Goal: Task Accomplishment & Management: Complete application form

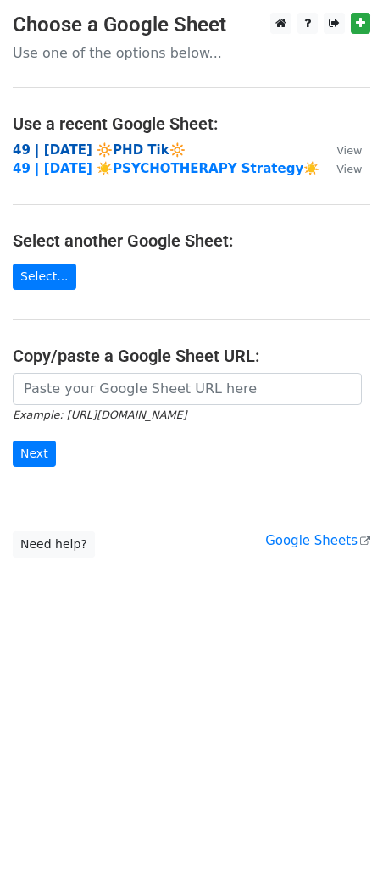
click at [86, 147] on strong "49 | AUG 22 🔆PHD Tik🔆" at bounding box center [99, 149] width 173 height 15
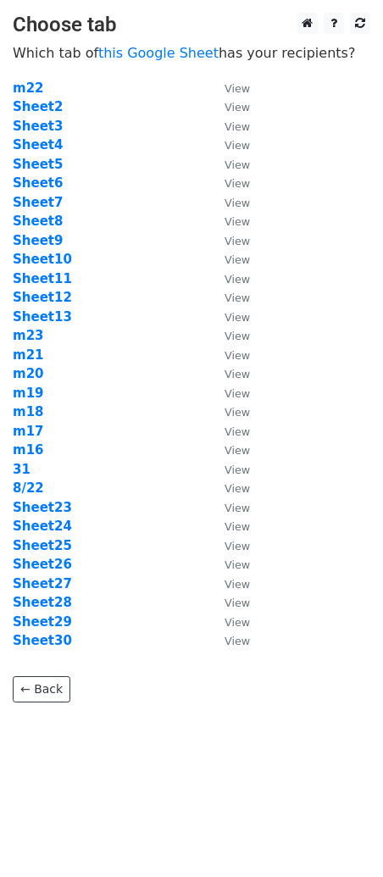
click at [54, 651] on p "← Back" at bounding box center [192, 677] width 358 height 52
click at [54, 642] on strong "Sheet30" at bounding box center [42, 640] width 59 height 15
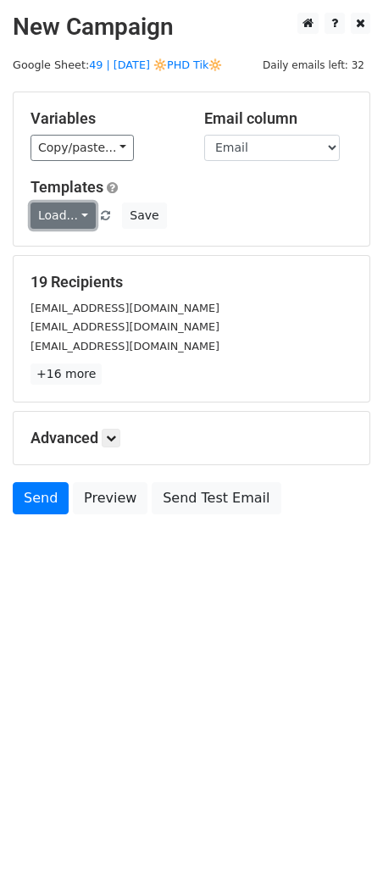
click at [65, 223] on link "Load..." at bounding box center [63, 216] width 65 height 26
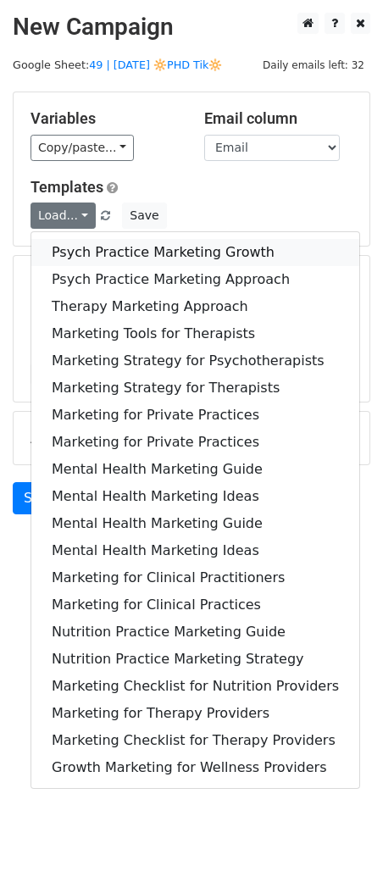
click at [97, 251] on link "Psych Practice Marketing Growth" at bounding box center [195, 252] width 328 height 27
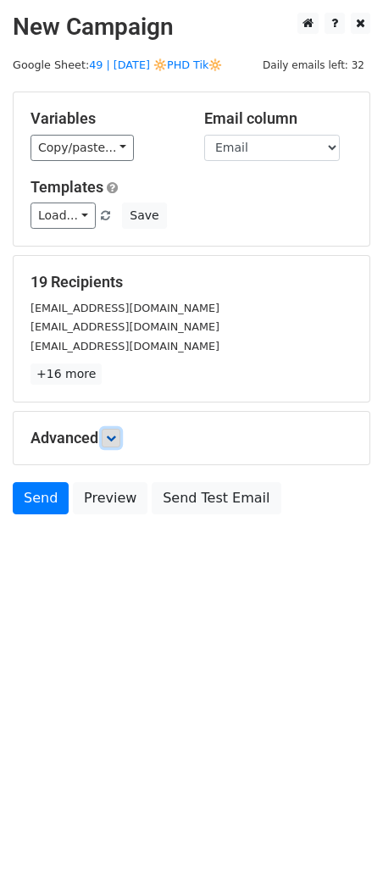
click at [116, 435] on icon at bounding box center [111, 438] width 10 height 10
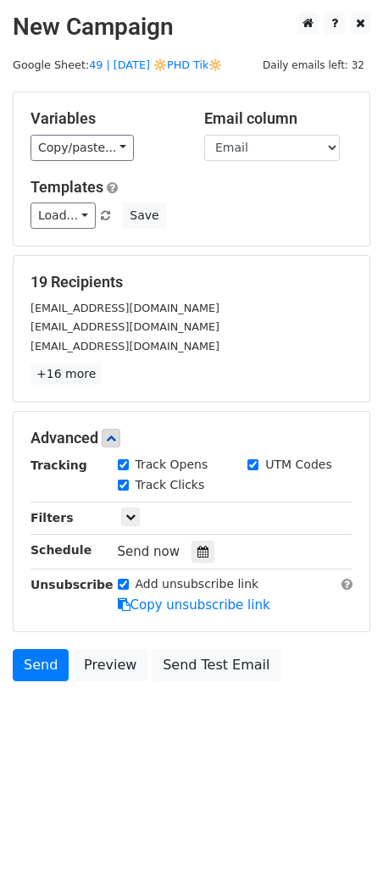
click at [197, 554] on icon at bounding box center [202, 552] width 11 height 12
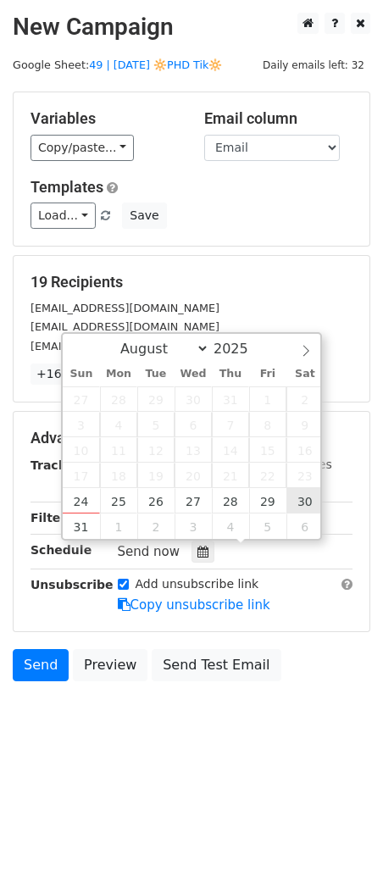
type input "2025-08-30 12:00"
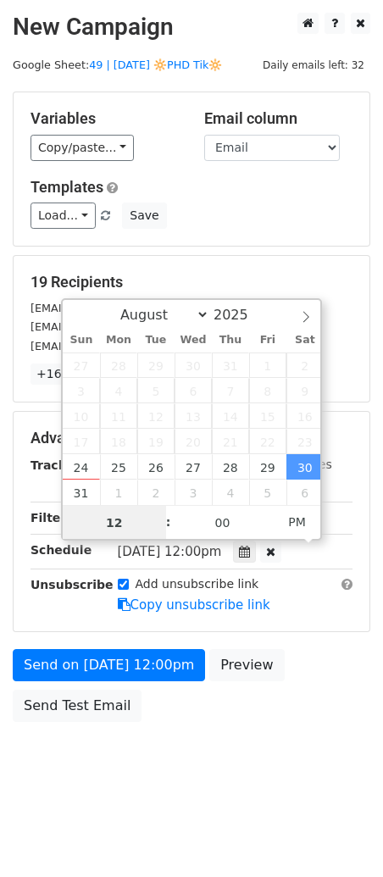
type input "7"
type input "2025-08-30 07:00"
type input "07"
click at [293, 528] on span "AM" at bounding box center [297, 522] width 47 height 34
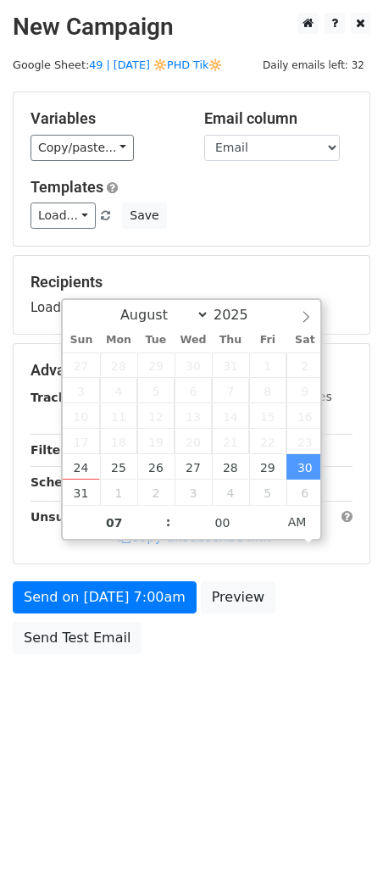
click at [136, 611] on div "Send on Aug 30 at 7:00am Preview Send Test Email" at bounding box center [191, 621] width 383 height 81
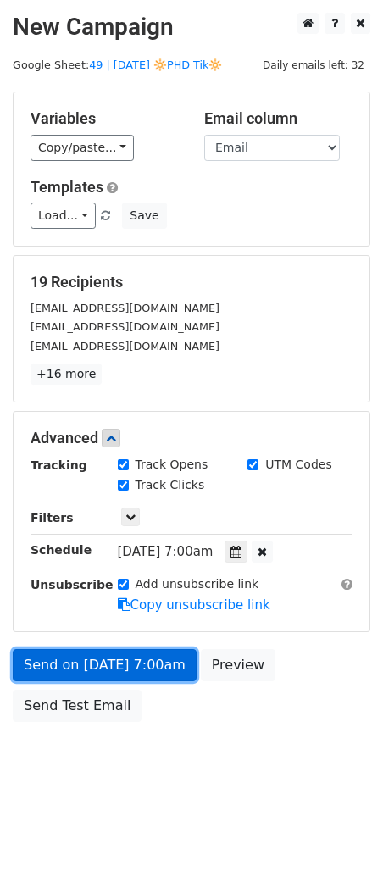
click at [64, 659] on link "Send on Aug 30 at 7:00am" at bounding box center [105, 665] width 184 height 32
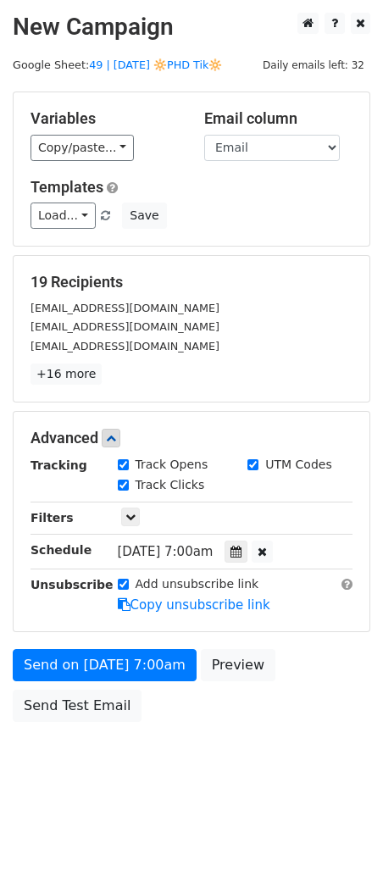
click at [133, 697] on div "Send on Aug 30 at 7:00am Preview Send Test Email" at bounding box center [191, 689] width 383 height 81
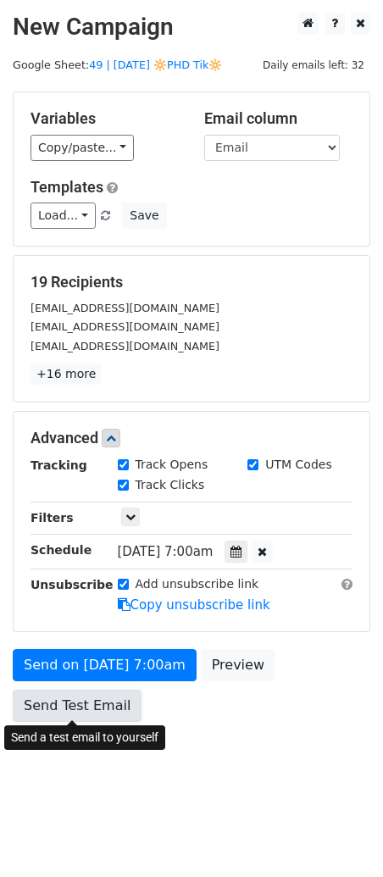
click at [81, 707] on link "Send Test Email" at bounding box center [77, 706] width 129 height 32
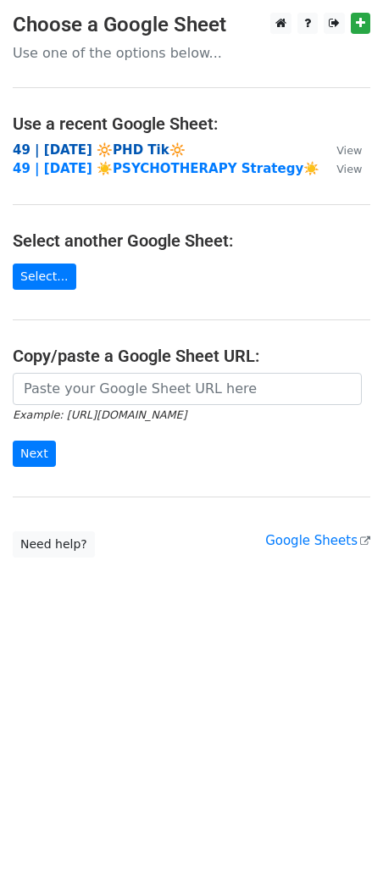
click at [153, 152] on strong "49 | [DATE] 🔆PHD Tik🔆" at bounding box center [99, 149] width 173 height 15
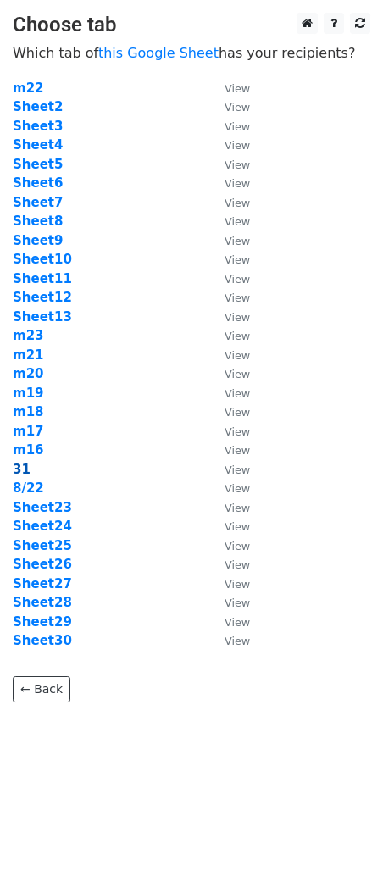
click at [25, 471] on strong "31" at bounding box center [22, 469] width 18 height 15
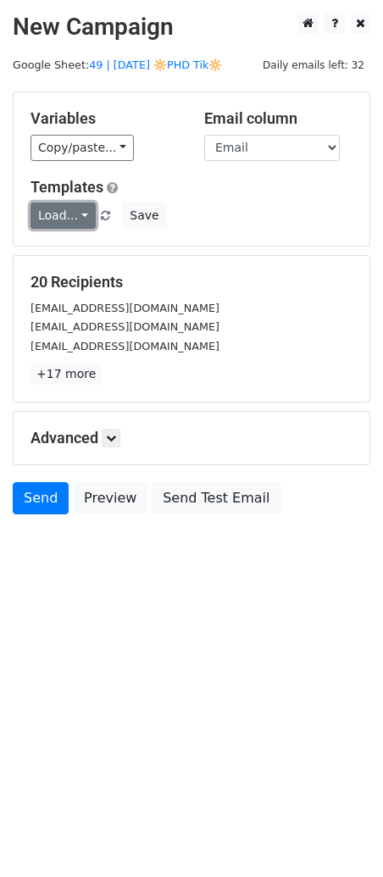
click at [58, 226] on link "Load..." at bounding box center [63, 216] width 65 height 26
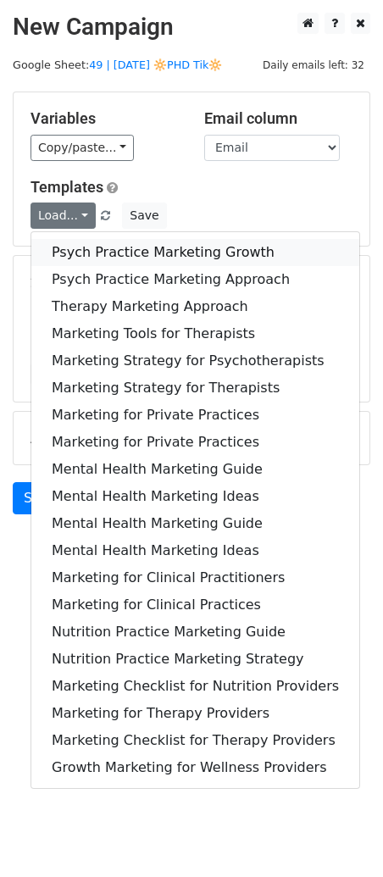
click at [59, 249] on link "Psych Practice Marketing Growth" at bounding box center [195, 252] width 328 height 27
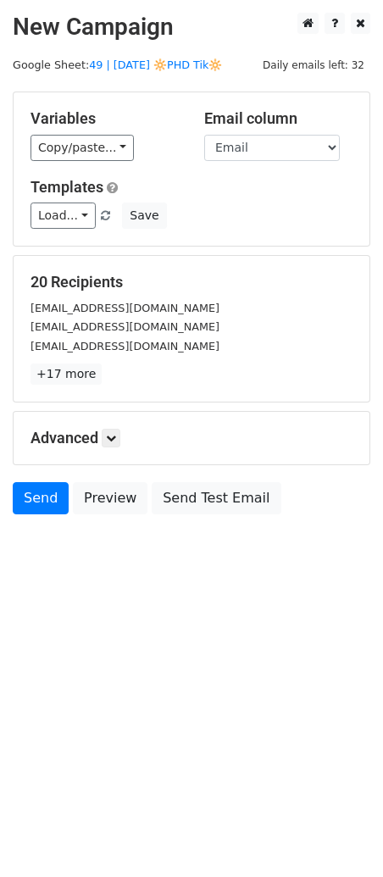
click at [120, 446] on h5 "Advanced" at bounding box center [192, 438] width 322 height 19
click at [113, 436] on icon at bounding box center [111, 438] width 10 height 10
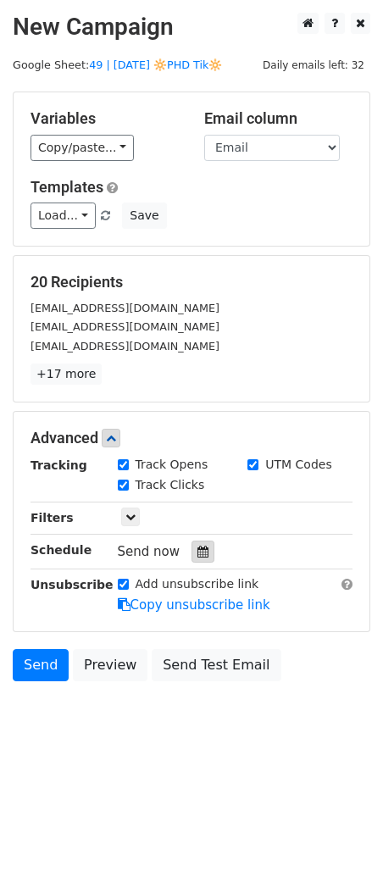
click at [193, 557] on div at bounding box center [203, 552] width 23 height 22
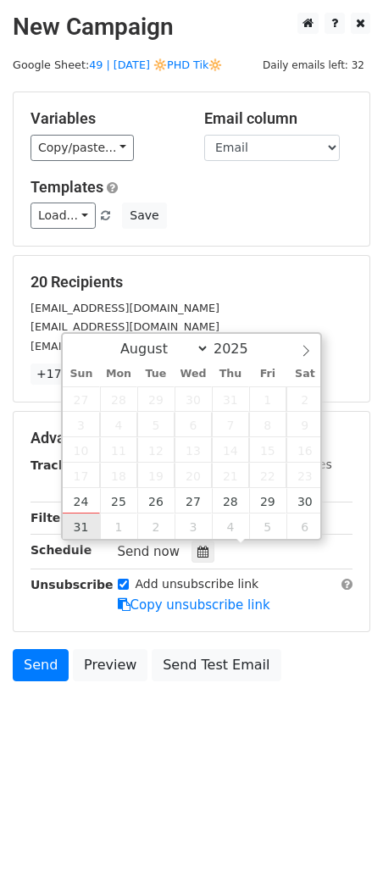
type input "2025-08-31 12:00"
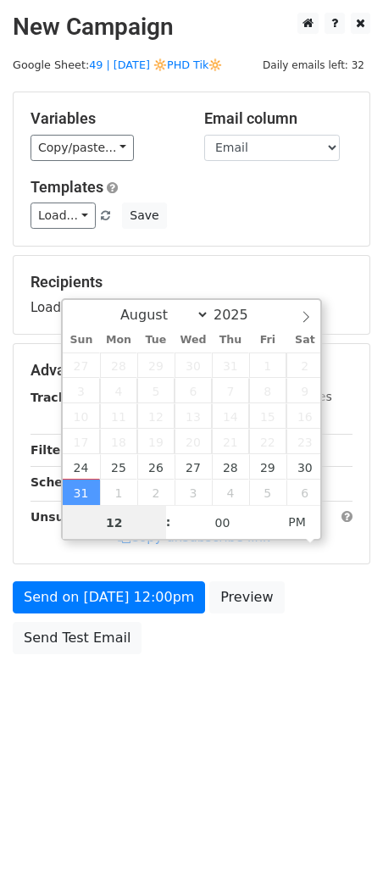
type input "7"
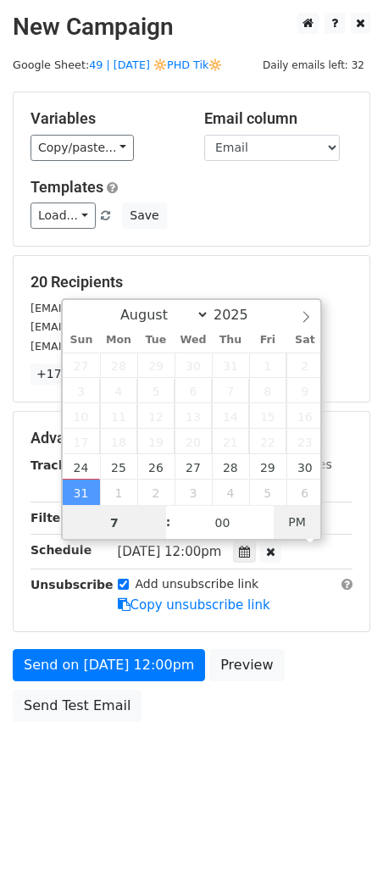
type input "2025-08-31 07:00"
type input "07"
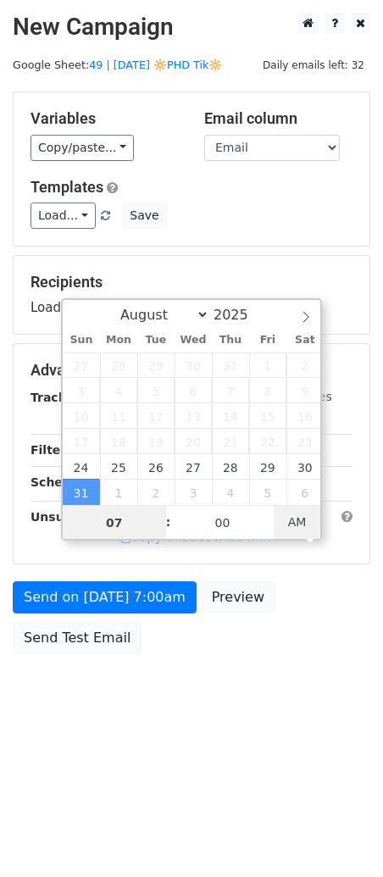
click at [306, 518] on span "AM" at bounding box center [297, 522] width 47 height 34
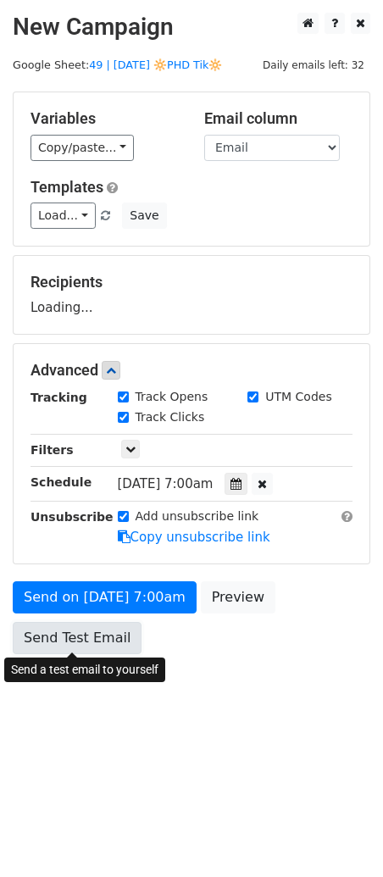
click at [92, 626] on link "Send Test Email" at bounding box center [77, 638] width 129 height 32
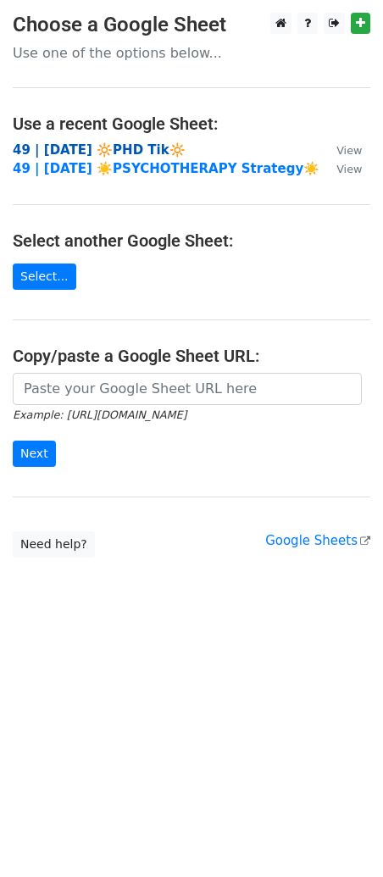
click at [96, 147] on strong "49 | [DATE] 🔆PHD Tik🔆" at bounding box center [99, 149] width 173 height 15
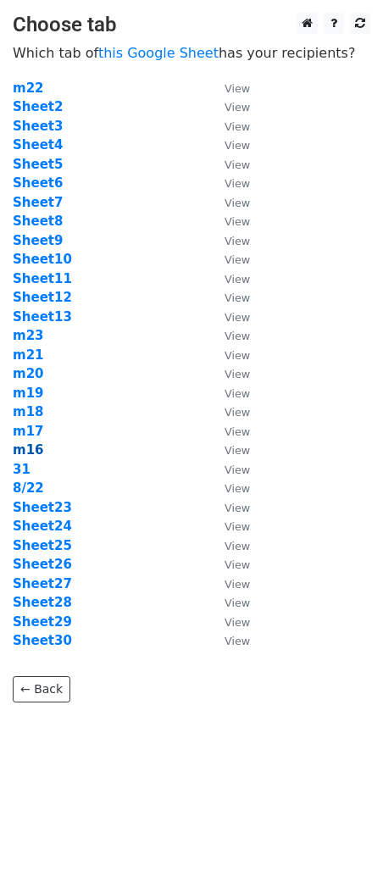
click at [28, 449] on strong "m16" at bounding box center [28, 449] width 31 height 15
click at [52, 316] on strong "Sheet13" at bounding box center [42, 316] width 59 height 15
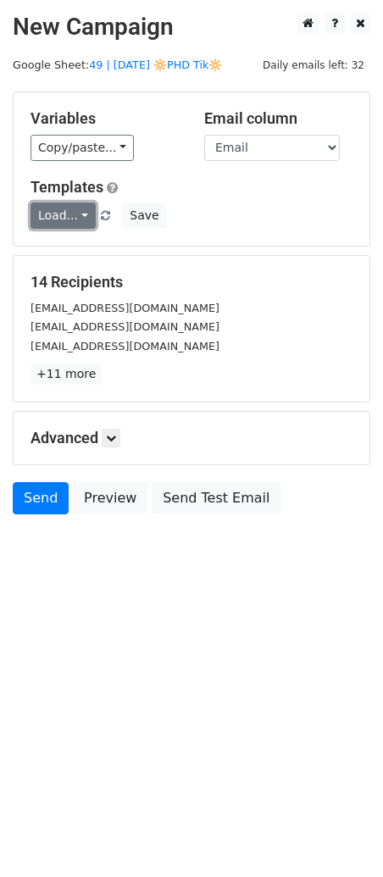
click at [76, 224] on link "Load..." at bounding box center [63, 216] width 65 height 26
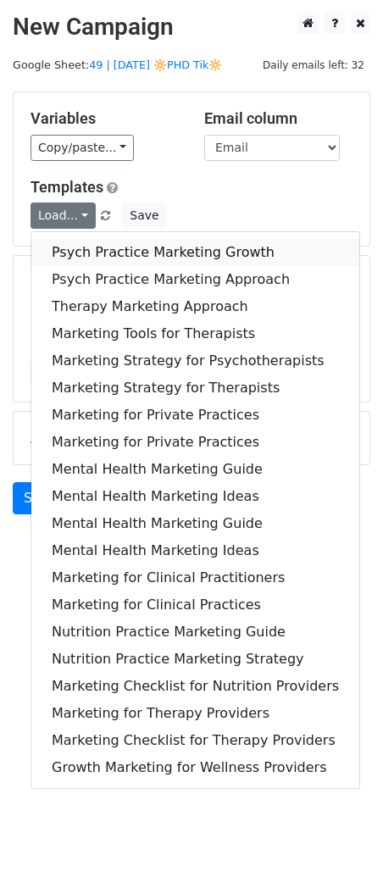
click at [77, 247] on link "Psych Practice Marketing Growth" at bounding box center [195, 252] width 328 height 27
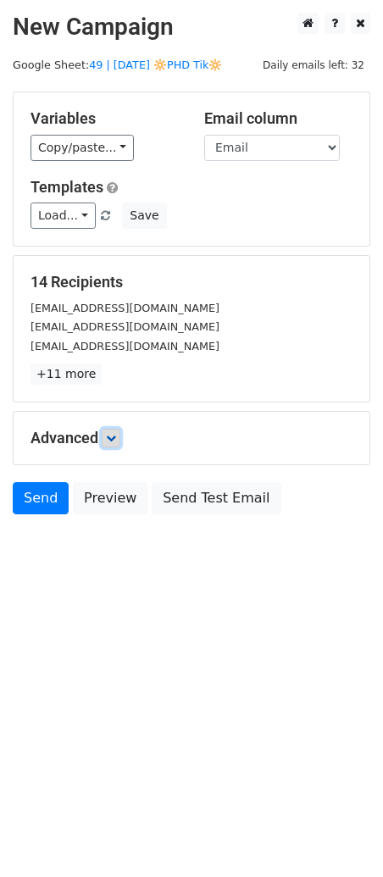
click at [116, 437] on icon at bounding box center [111, 438] width 10 height 10
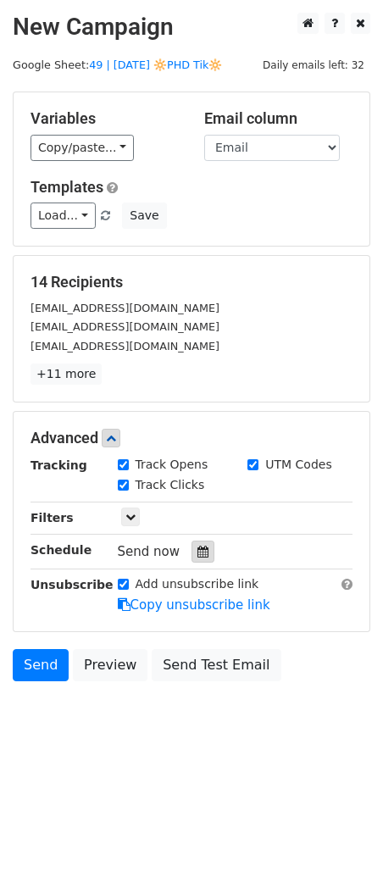
click at [198, 542] on div at bounding box center [203, 552] width 23 height 22
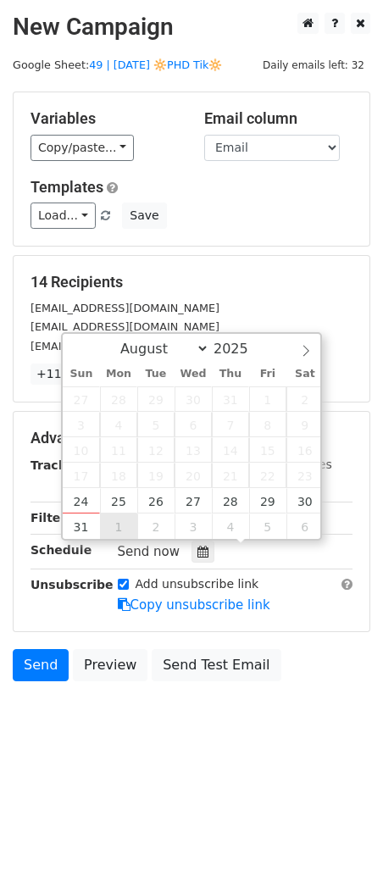
type input "2025-09-01 12:00"
select select "8"
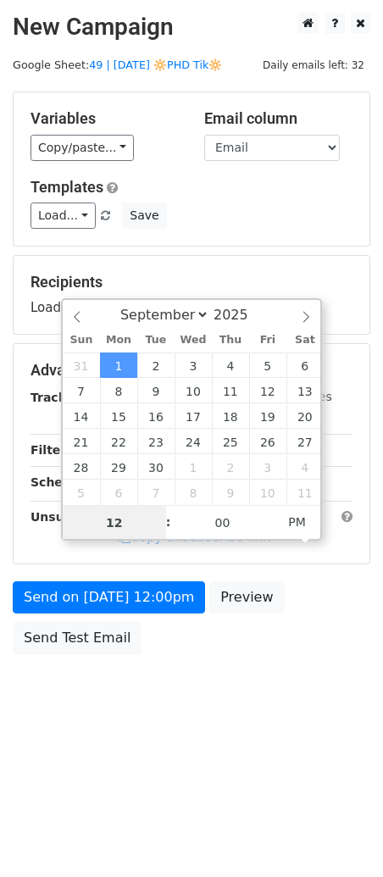
type input "6"
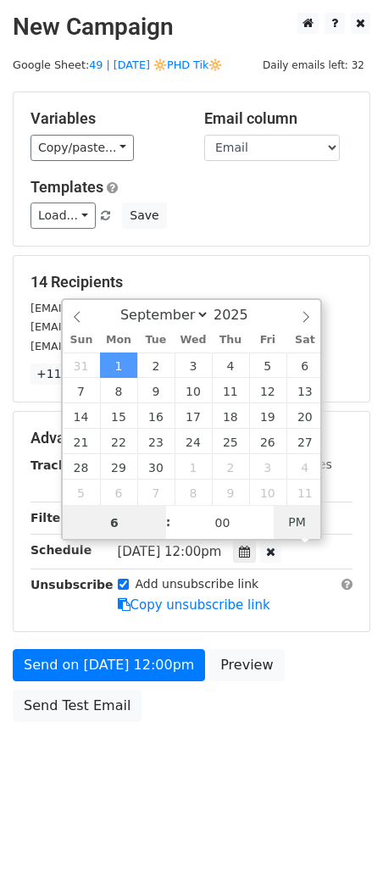
type input "2025-09-01 06:00"
type input "06"
click at [290, 513] on span "AM" at bounding box center [297, 522] width 47 height 34
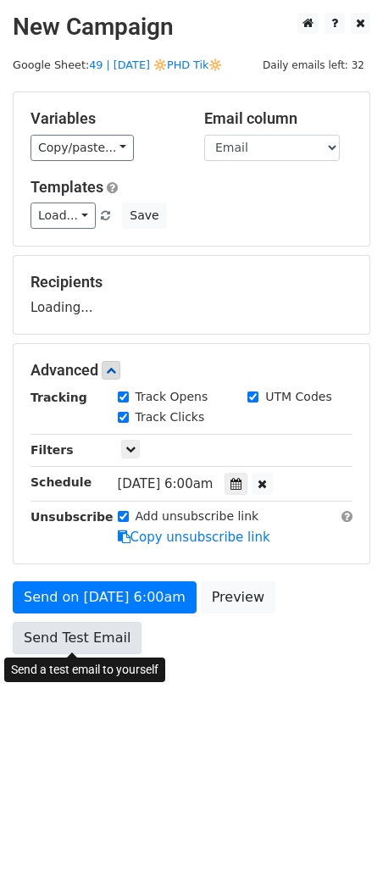
click at [81, 631] on link "Send Test Email" at bounding box center [77, 638] width 129 height 32
click at [61, 628] on link "Send Test Email" at bounding box center [77, 638] width 129 height 32
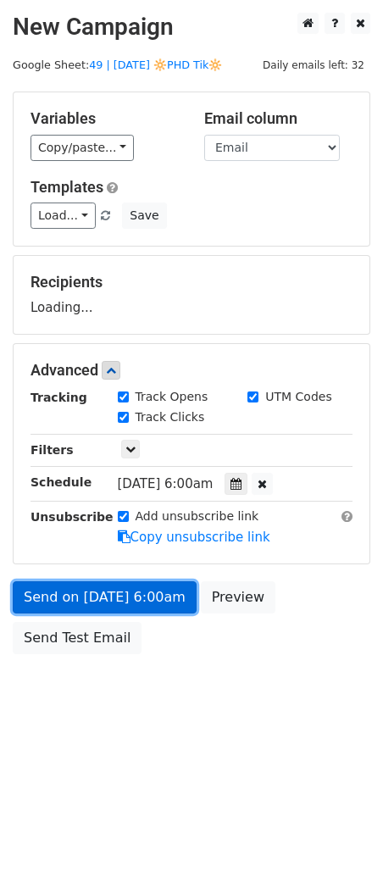
click at [89, 591] on link "Send on Sep 1 at 6:00am" at bounding box center [105, 597] width 184 height 32
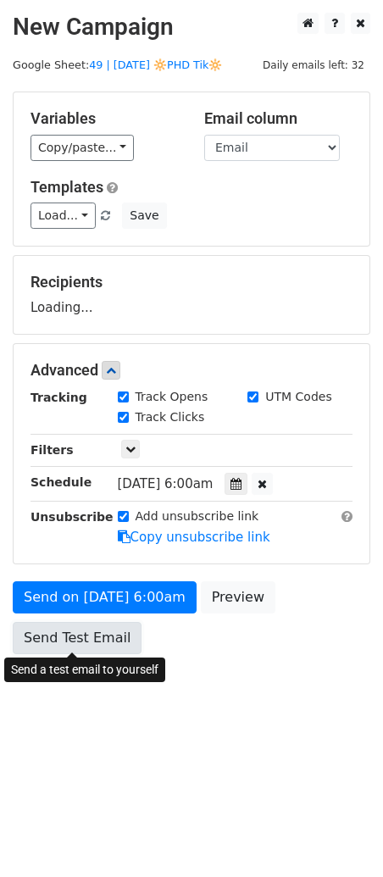
click at [76, 637] on link "Send Test Email" at bounding box center [77, 638] width 129 height 32
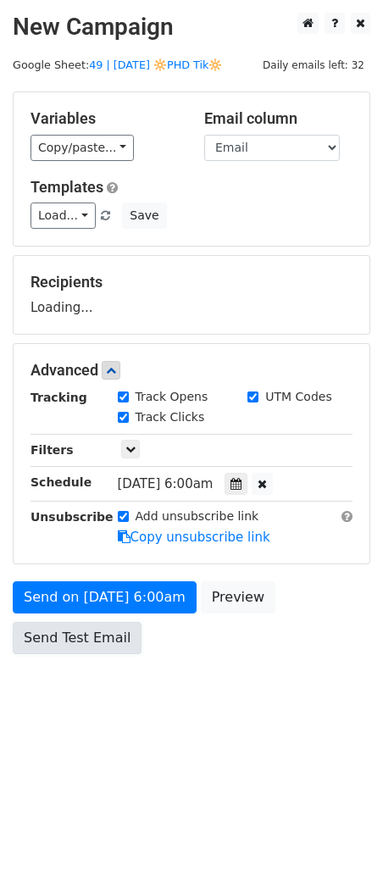
click at [76, 637] on link "Send Test Email" at bounding box center [77, 638] width 129 height 32
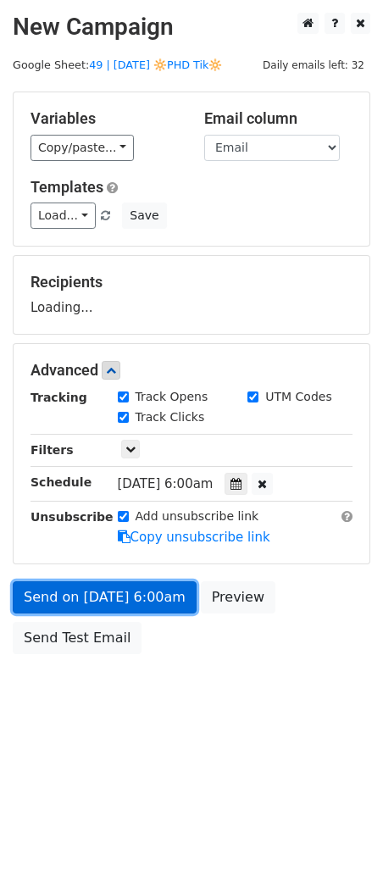
click at [90, 603] on link "Send on Sep 1 at 6:00am" at bounding box center [105, 597] width 184 height 32
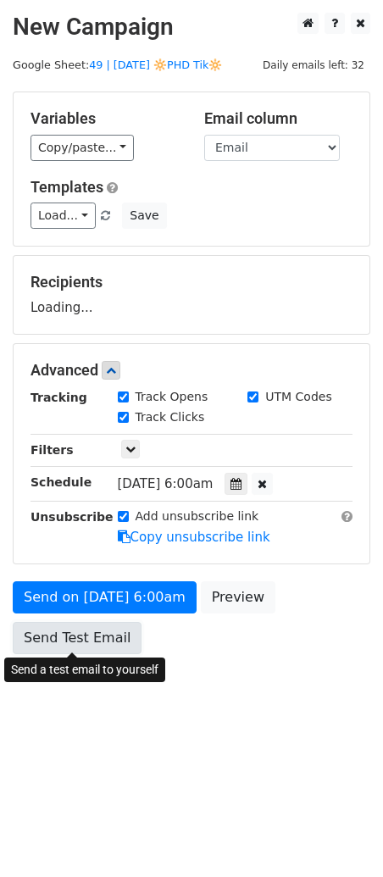
click at [91, 637] on link "Send Test Email" at bounding box center [77, 638] width 129 height 32
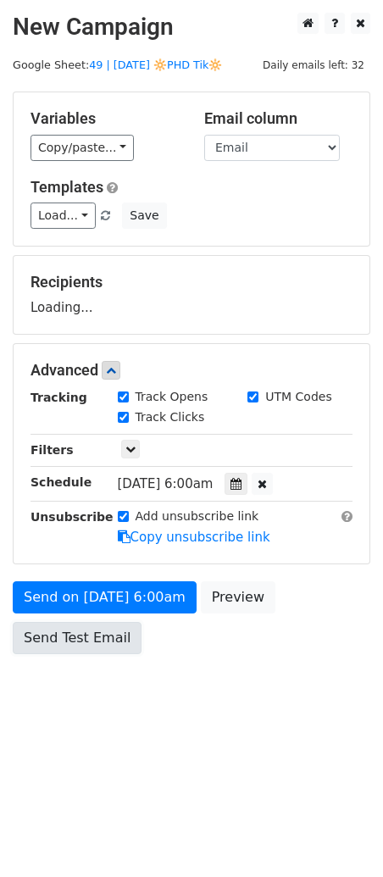
click at [91, 637] on link "Send Test Email" at bounding box center [77, 638] width 129 height 32
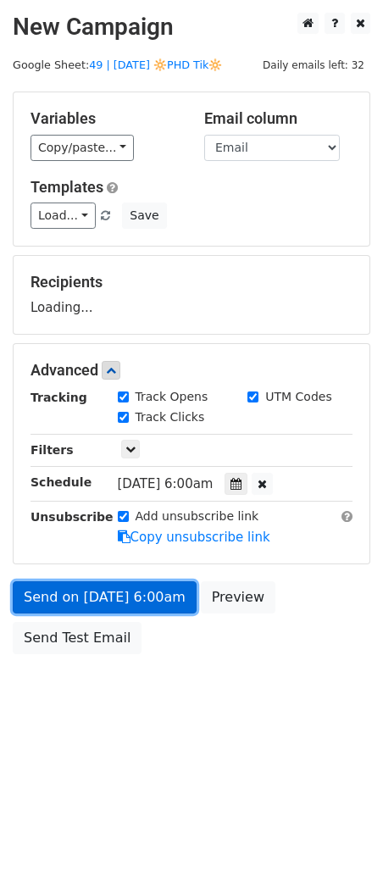
click at [110, 598] on link "Send on Sep 1 at 6:00am" at bounding box center [105, 597] width 184 height 32
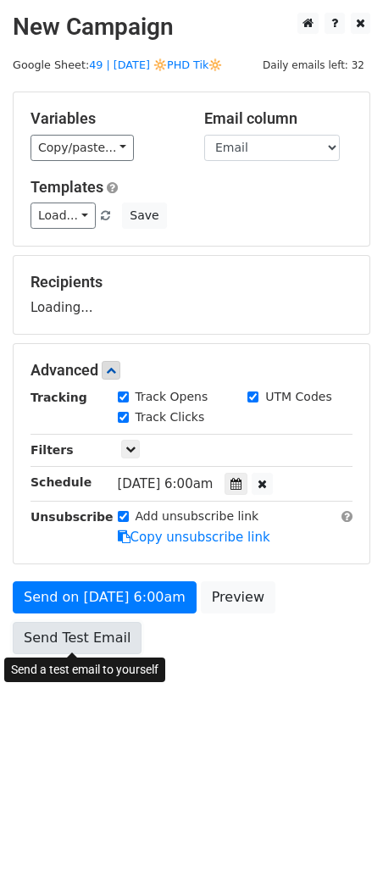
click at [99, 642] on link "Send Test Email" at bounding box center [77, 638] width 129 height 32
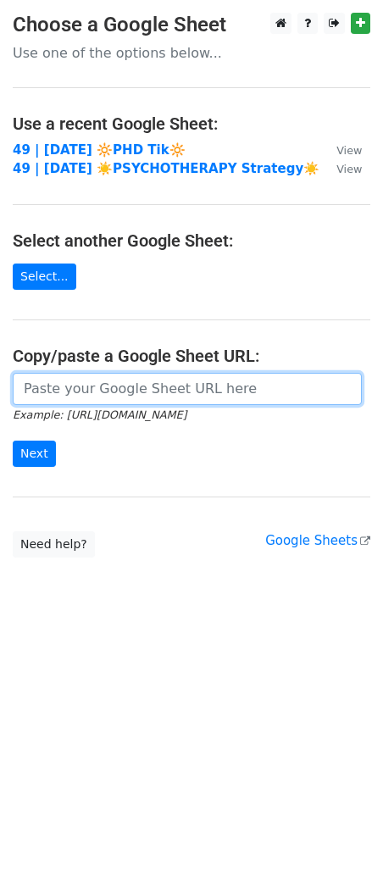
click at [101, 388] on input "url" at bounding box center [187, 389] width 349 height 32
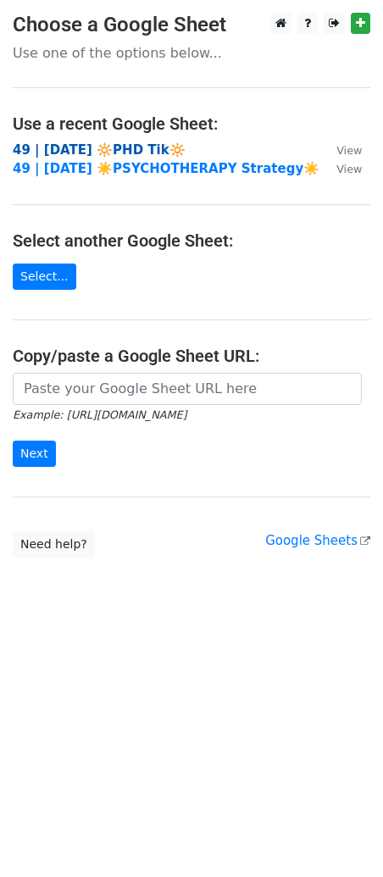
click at [127, 149] on strong "49 | [DATE] 🔆PHD Tik🔆" at bounding box center [99, 149] width 173 height 15
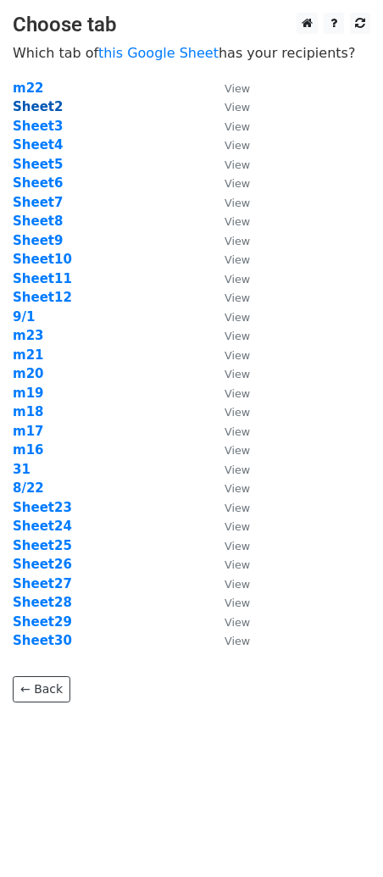
click at [42, 105] on strong "Sheet2" at bounding box center [38, 106] width 50 height 15
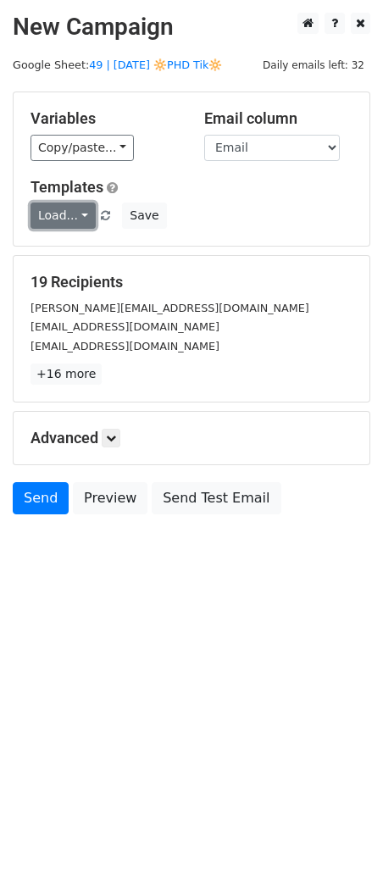
click at [66, 220] on link "Load..." at bounding box center [63, 216] width 65 height 26
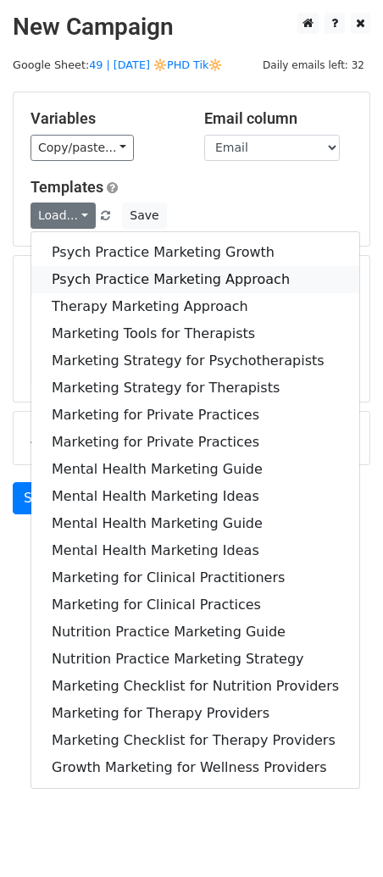
click at [101, 281] on link "Psych Practice Marketing Approach" at bounding box center [195, 279] width 328 height 27
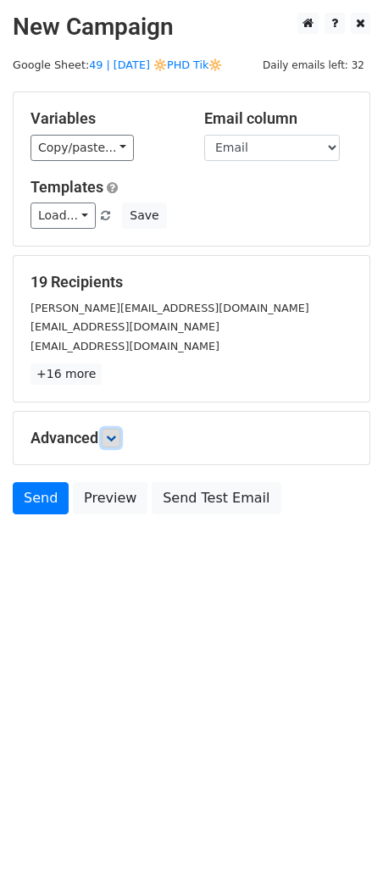
click at [119, 429] on link at bounding box center [111, 438] width 19 height 19
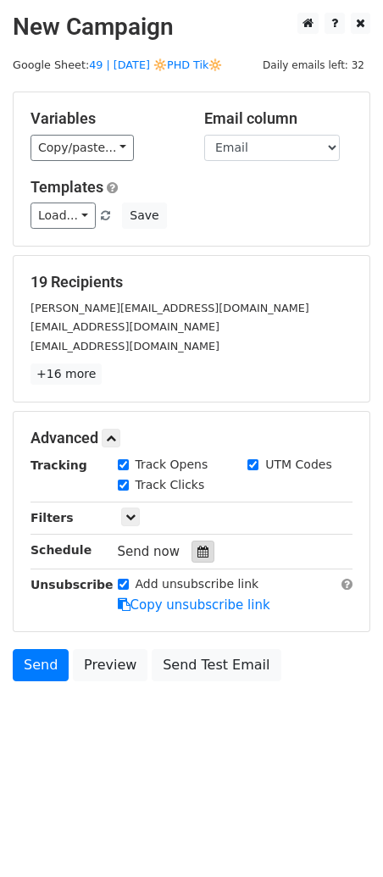
click at [192, 541] on div at bounding box center [203, 552] width 23 height 22
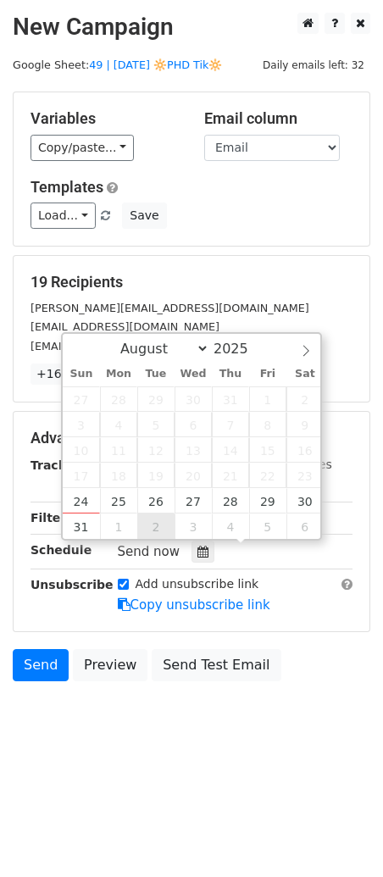
type input "[DATE] 12:00"
select select "8"
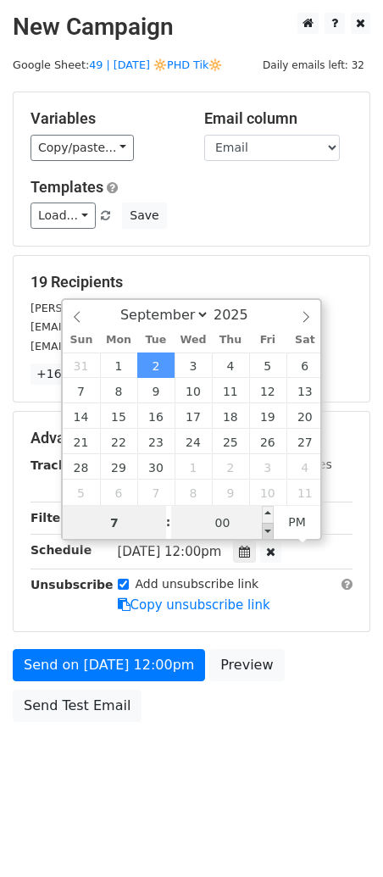
type input "07"
type input "2025-09-02 19:55"
type input "55"
click at [273, 523] on span at bounding box center [268, 531] width 12 height 17
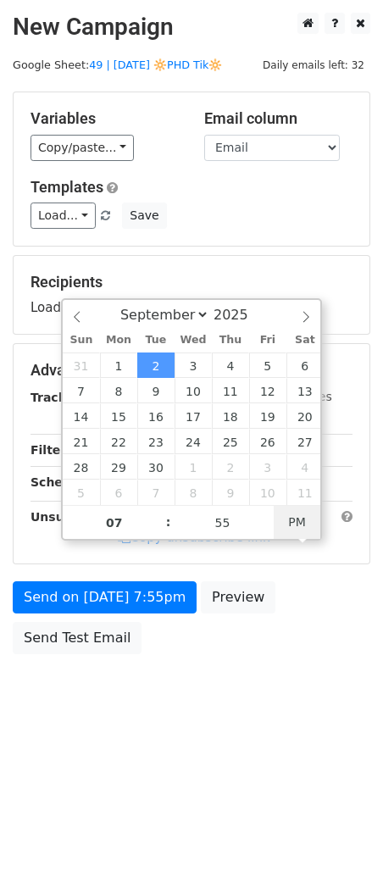
type input "2025-09-02 07:55"
click at [296, 516] on span "PM" at bounding box center [297, 522] width 47 height 34
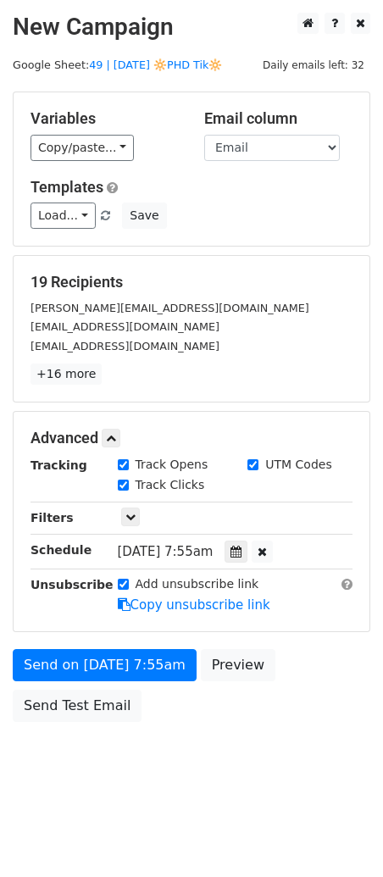
click at [116, 636] on form "Variables Copy/paste... {{Name}} {{Email}} Email column Name Email Templates Lo…" at bounding box center [192, 411] width 358 height 639
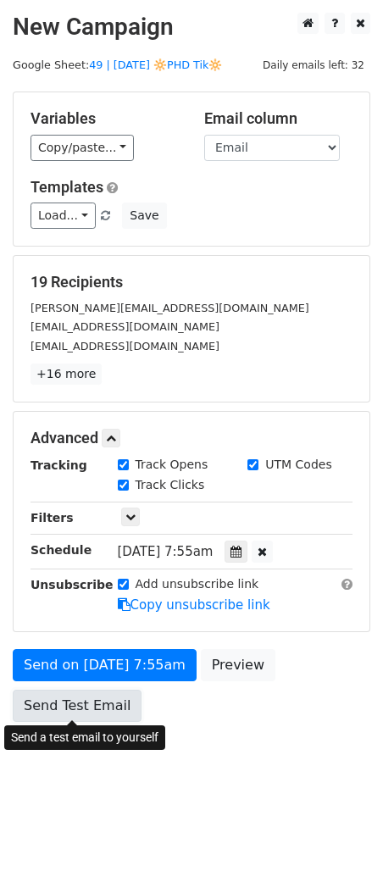
click at [59, 692] on link "Send Test Email" at bounding box center [77, 706] width 129 height 32
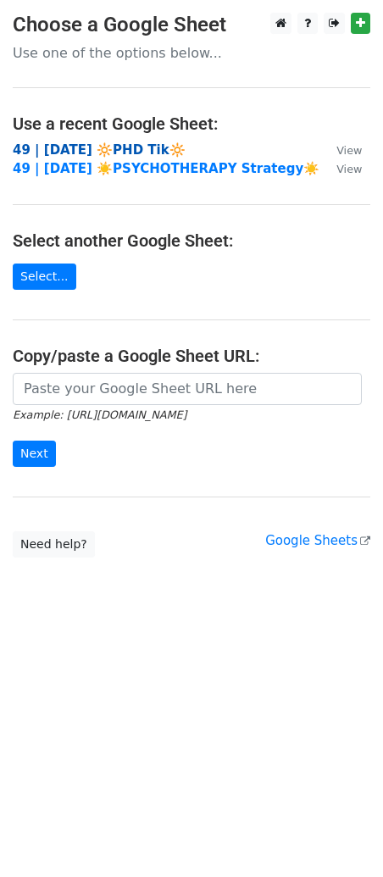
click at [68, 151] on strong "49 | [DATE] 🔆PHD Tik🔆" at bounding box center [99, 149] width 173 height 15
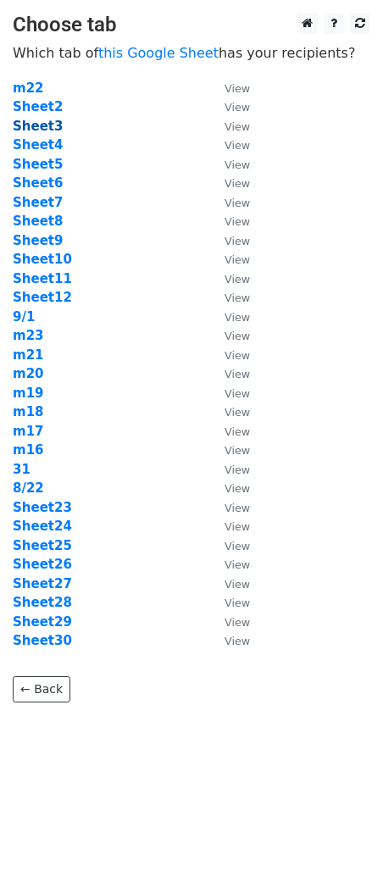
click at [36, 128] on strong "Sheet3" at bounding box center [38, 126] width 50 height 15
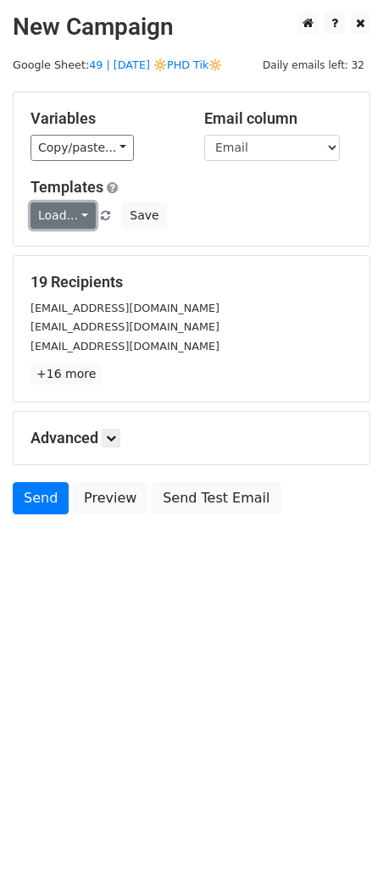
click at [49, 219] on link "Load..." at bounding box center [63, 216] width 65 height 26
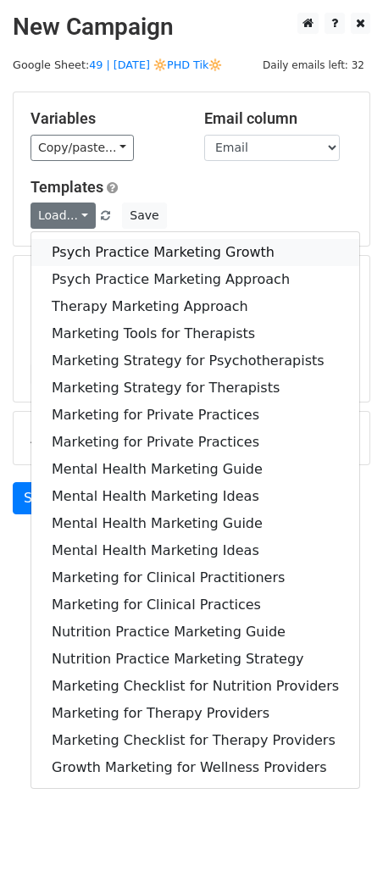
click at [76, 260] on link "Psych Practice Marketing Growth" at bounding box center [195, 252] width 328 height 27
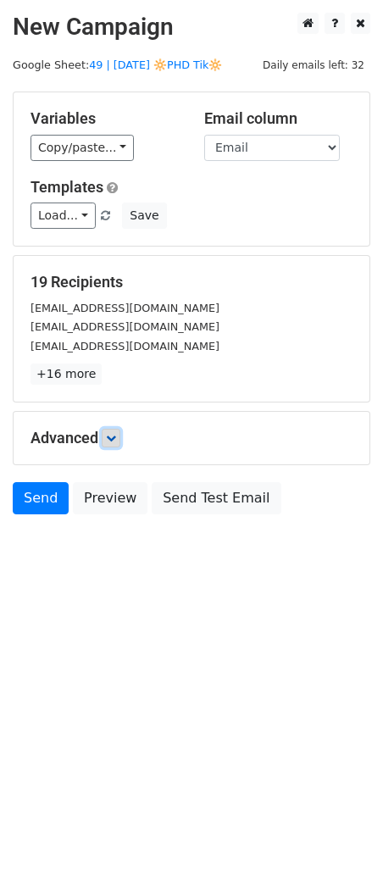
click at [116, 436] on icon at bounding box center [111, 438] width 10 height 10
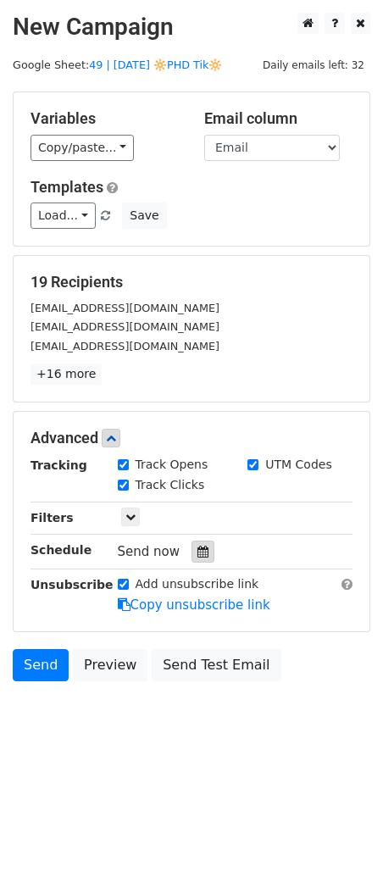
click at [197, 547] on icon at bounding box center [202, 552] width 11 height 12
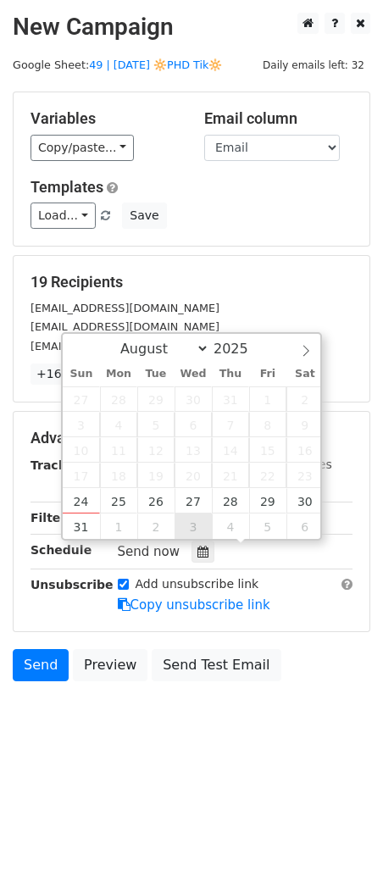
type input "[DATE] 12:00"
select select "8"
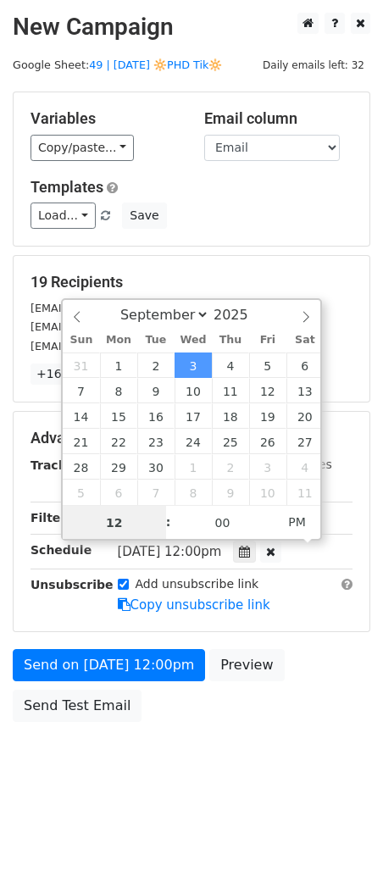
type input "7"
type input "[DATE] 07:00"
type input "07"
click at [277, 521] on span "PM" at bounding box center [297, 522] width 47 height 34
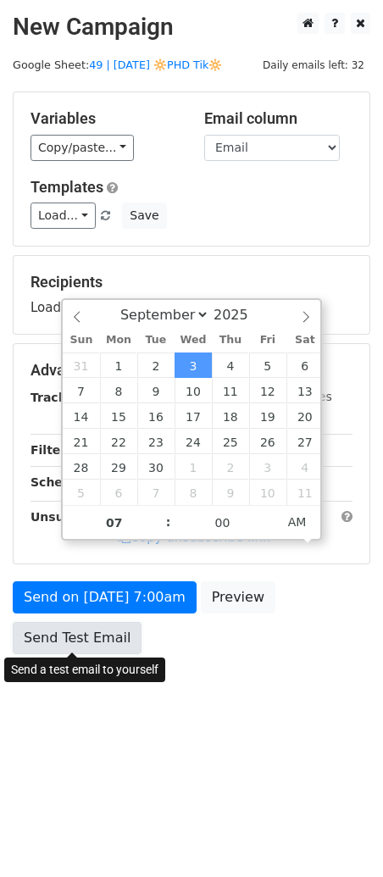
click at [92, 642] on form "Variables Copy/paste... {{Name}} {{Email}} Email column Name Email Templates Lo…" at bounding box center [192, 377] width 358 height 571
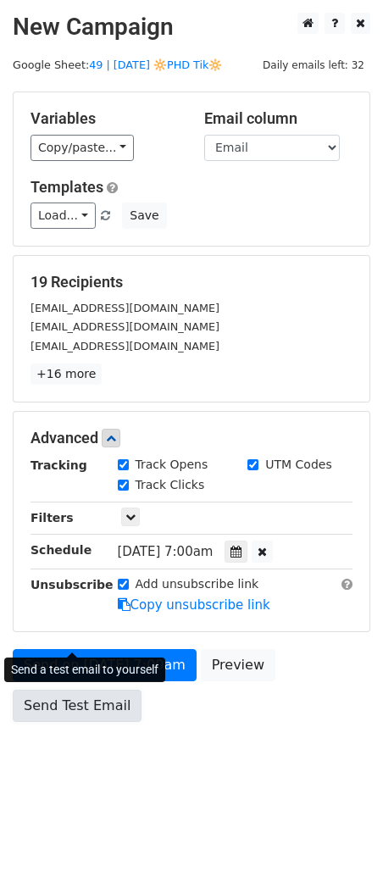
click at [96, 695] on link "Send Test Email" at bounding box center [77, 706] width 129 height 32
